Goal: Task Accomplishment & Management: Complete application form

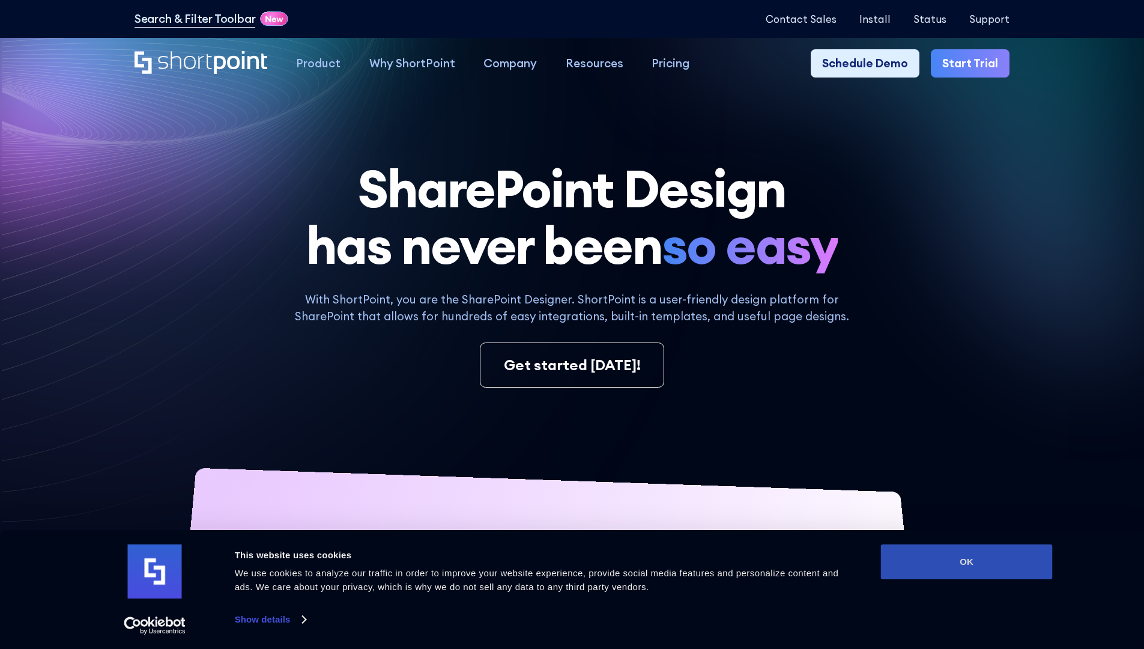
click at [967, 562] on button "OK" at bounding box center [967, 561] width 172 height 35
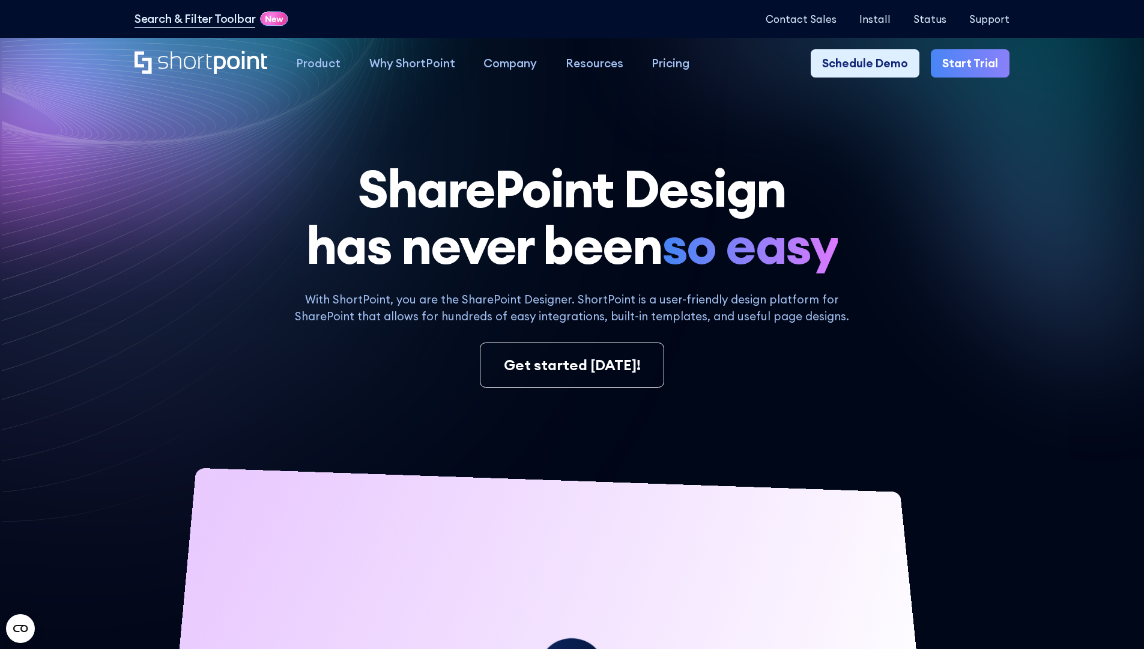
click at [974, 64] on link "Start Trial" at bounding box center [970, 63] width 79 height 29
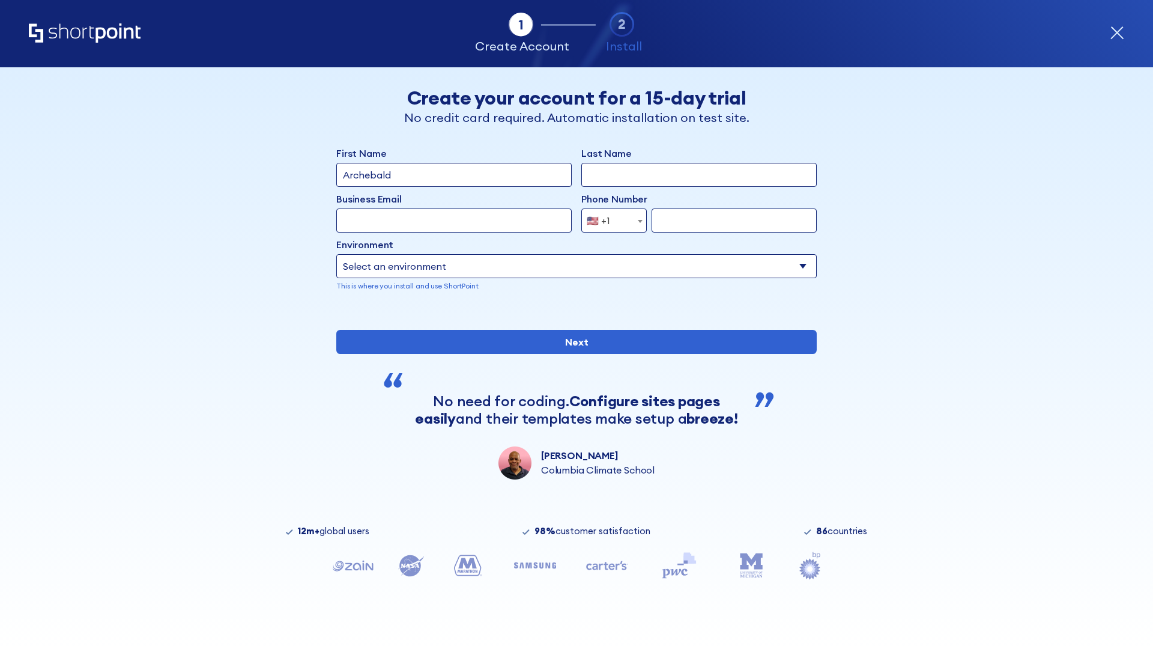
type input "Archebald"
type input "Berkuskv"
type input "2125556789"
select select "Microsoft 365"
type input "2125556789"
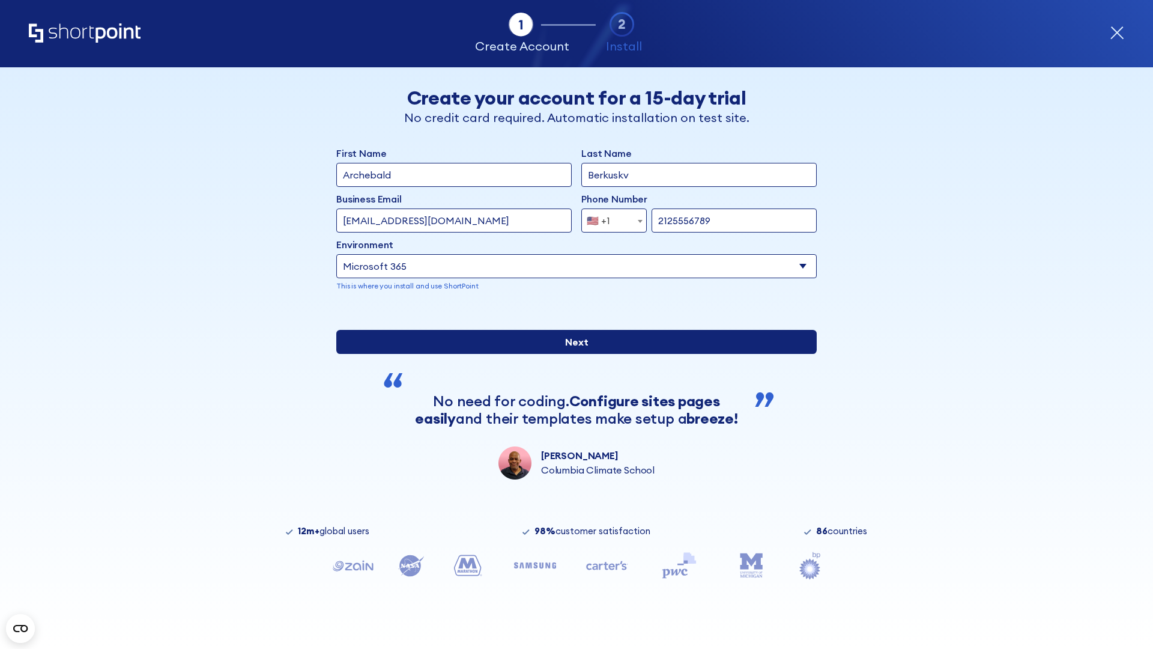
scroll to position [3, 0]
click at [572, 354] on input "Next" at bounding box center [576, 342] width 481 height 24
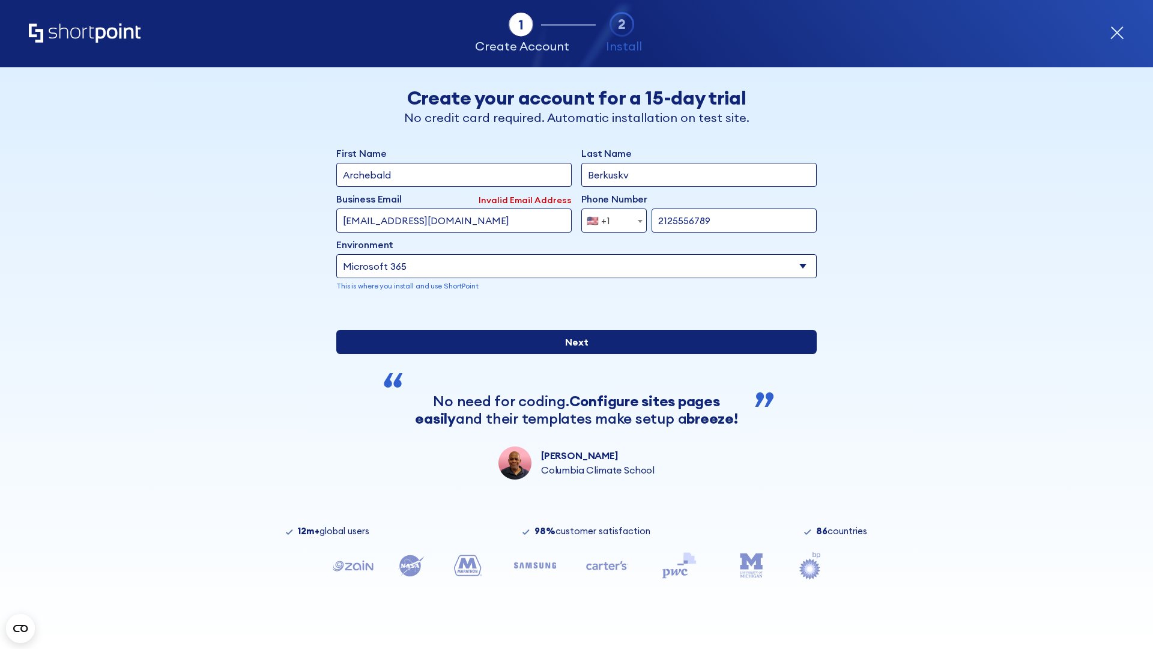
click at [572, 354] on input "Next" at bounding box center [576, 342] width 481 height 24
type input "test@shortpoint.com"
click at [572, 354] on input "Next" at bounding box center [576, 342] width 481 height 24
